Goal: Task Accomplishment & Management: Complete application form

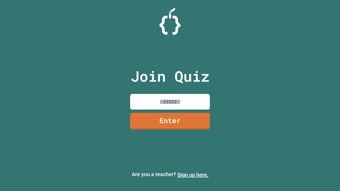
click at [193, 175] on link "Sign up here." at bounding box center [193, 175] width 31 height 6
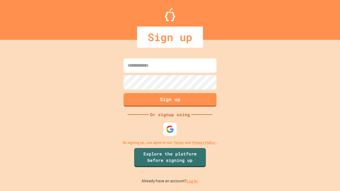
click at [193, 181] on link "Log in." at bounding box center [193, 182] width 12 height 6
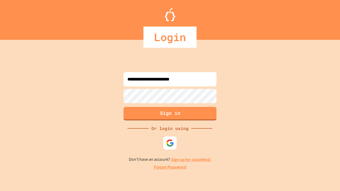
type input "**********"
